Goal: Transaction & Acquisition: Purchase product/service

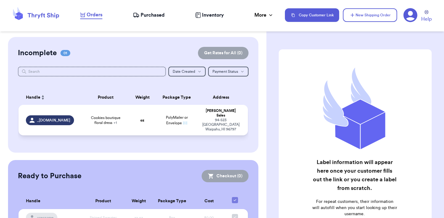
click at [223, 121] on div "[STREET_ADDRESS]" at bounding box center [220, 125] width 39 height 14
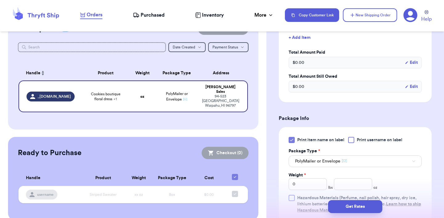
scroll to position [204, 0]
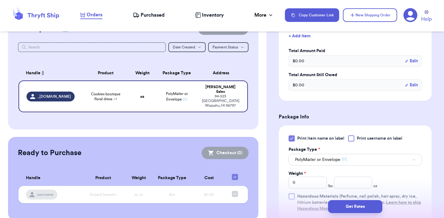
click at [294, 138] on div at bounding box center [291, 138] width 6 height 6
click at [0, 0] on input "Print item name on label" at bounding box center [0, 0] width 0 height 0
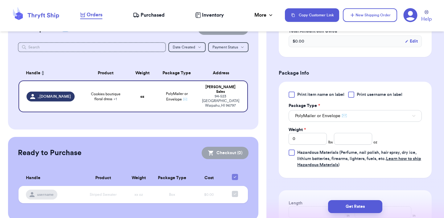
scroll to position [258, 0]
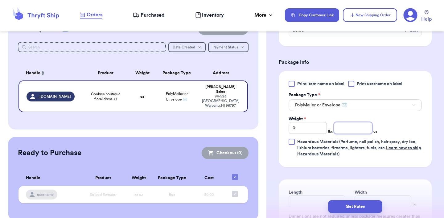
click at [340, 131] on input "number" at bounding box center [353, 128] width 38 height 12
type input "7.2"
click at [342, 205] on button "Get Rates" at bounding box center [355, 206] width 54 height 13
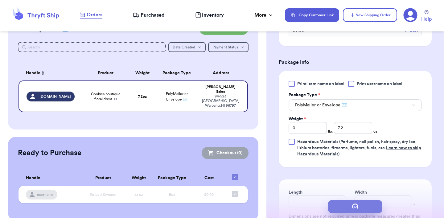
scroll to position [0, 0]
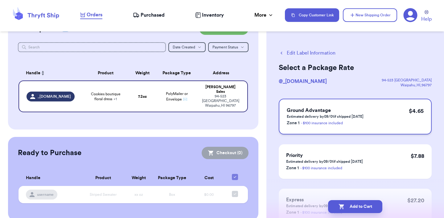
click at [360, 119] on p "Zone 1 - $100 insurance included" at bounding box center [325, 122] width 77 height 7
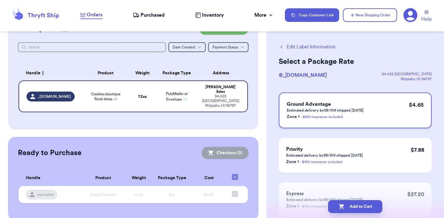
scroll to position [8, 0]
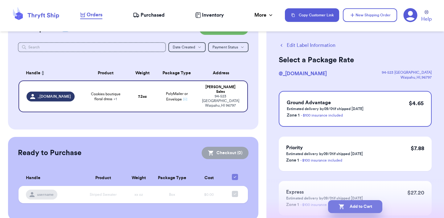
click at [337, 211] on button "Add to Cart" at bounding box center [355, 206] width 54 height 13
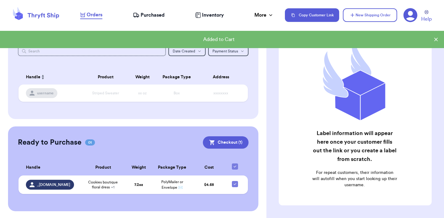
scroll to position [59, 0]
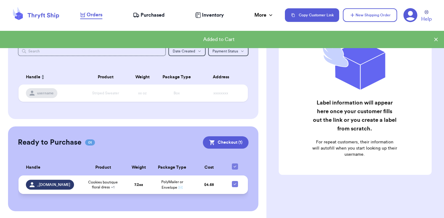
click at [196, 184] on td "$ 4.65" at bounding box center [208, 184] width 33 height 18
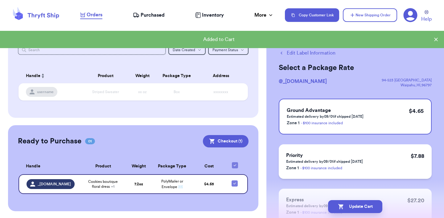
scroll to position [48, 0]
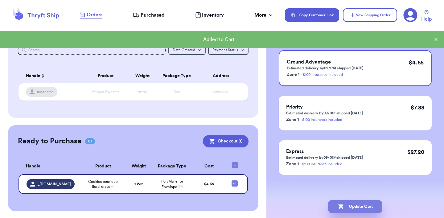
click at [344, 205] on button "Update Cart" at bounding box center [355, 206] width 54 height 13
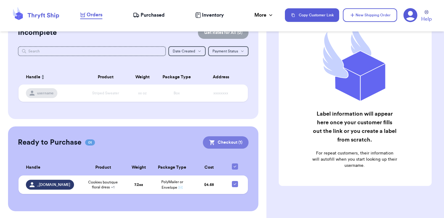
click at [236, 141] on button "Checkout ( 1 )" at bounding box center [226, 142] width 46 height 12
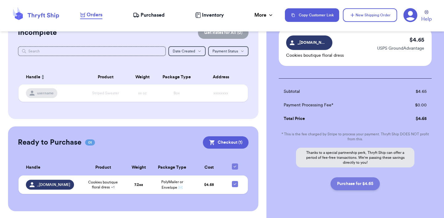
click at [356, 185] on button "Purchase for $4.65" at bounding box center [354, 183] width 49 height 13
checkbox input "false"
checkbox input "true"
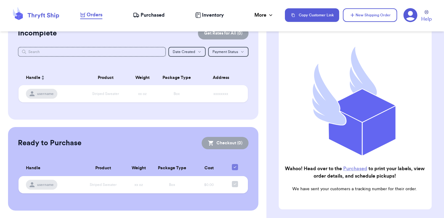
scroll to position [19, 0]
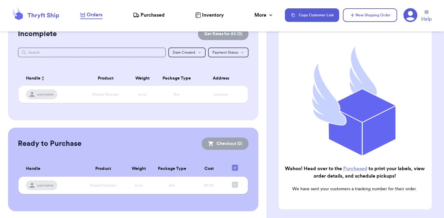
click at [354, 169] on link "Purchased" at bounding box center [355, 168] width 24 height 5
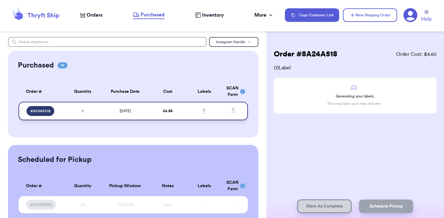
click at [192, 109] on td at bounding box center [204, 111] width 37 height 18
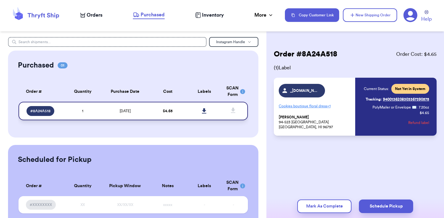
click at [203, 110] on icon at bounding box center [204, 110] width 4 height 5
